Goal: Find contact information: Find contact information

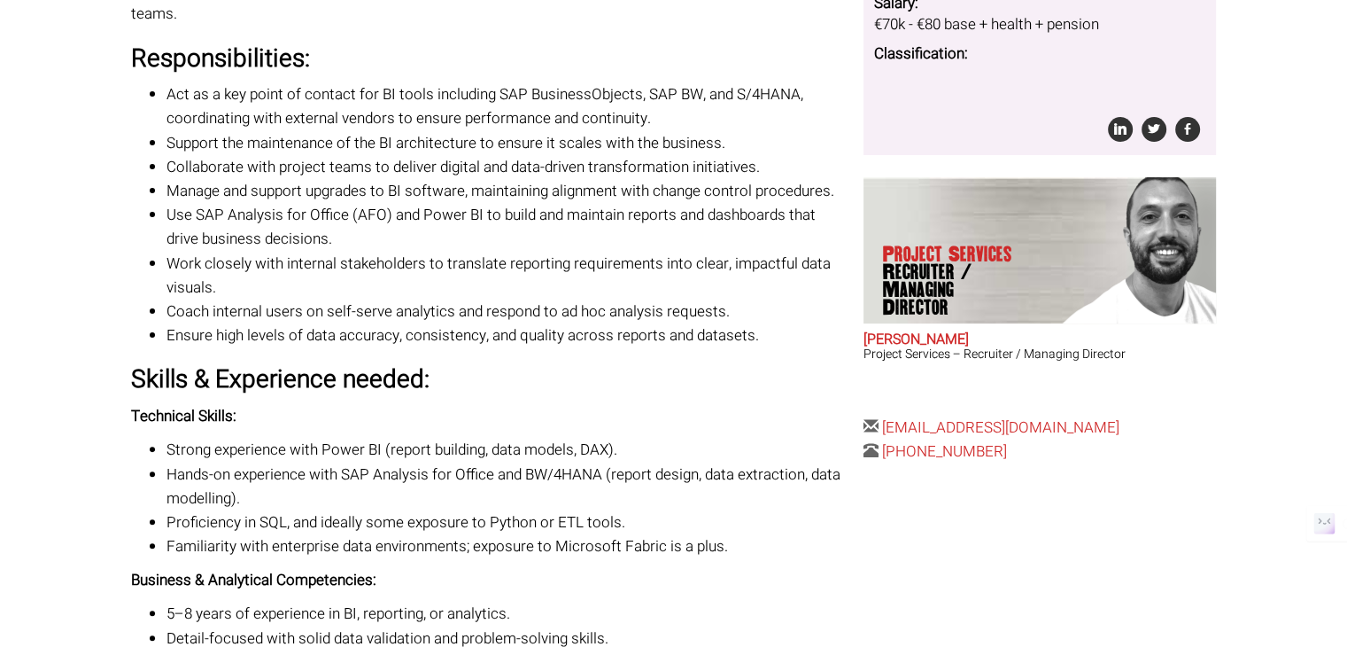
scroll to position [717, 0]
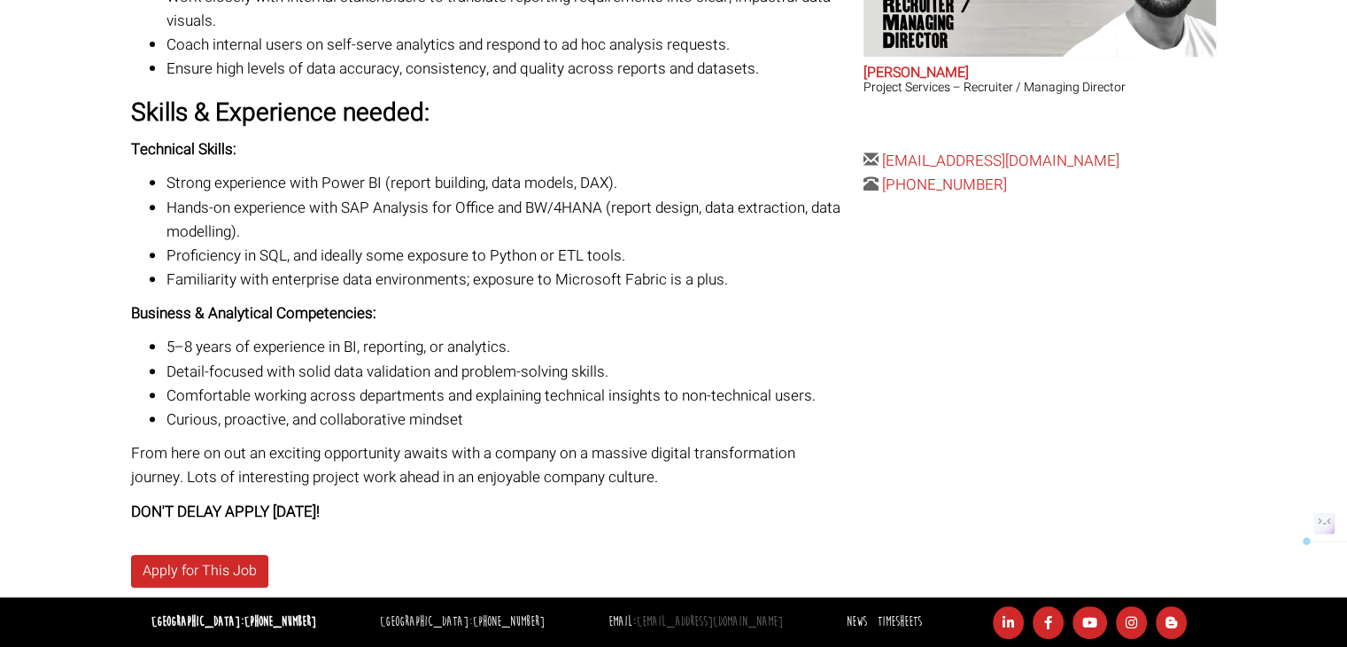
drag, startPoint x: 755, startPoint y: 616, endPoint x: 581, endPoint y: 619, distance: 173.6
click at [581, 619] on ul "Dublin: +353 1 697 2548 Sydney: +61 2 8346 6700 Email: hello@therecruitmentcomp…" at bounding box center [671, 622] width 1103 height 33
copy link "[EMAIL_ADDRESS][DOMAIN_NAME]"
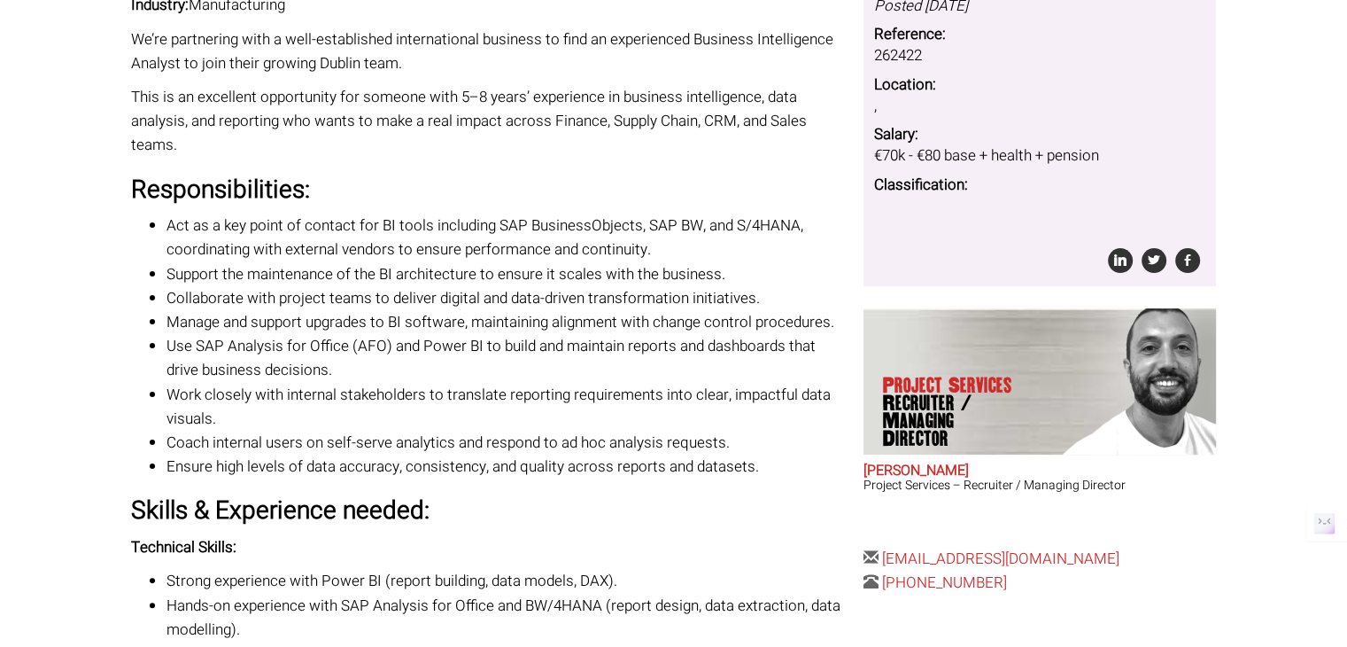
scroll to position [0, 0]
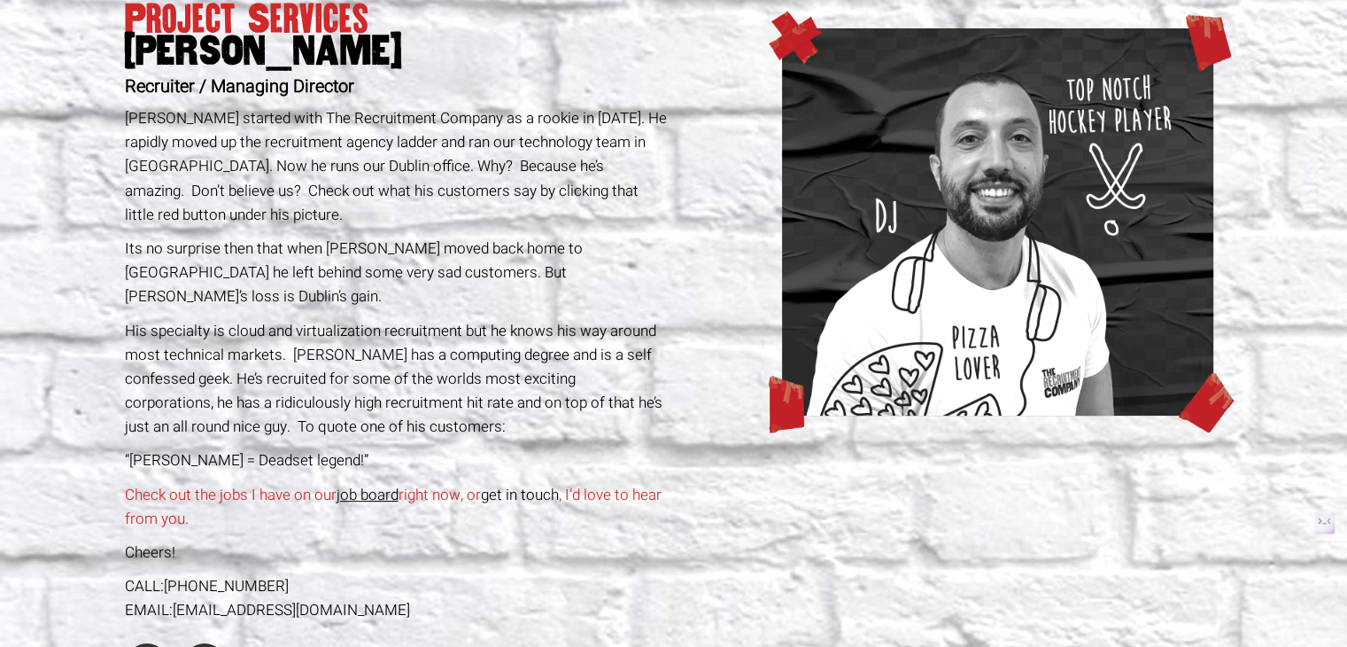
scroll to position [170, 0]
